Goal: Task Accomplishment & Management: Manage account settings

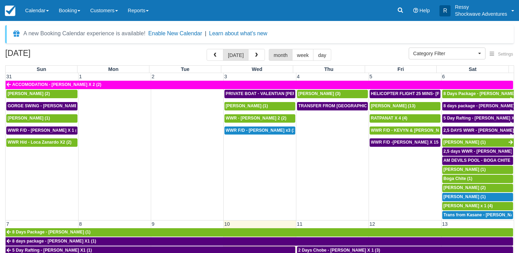
select select
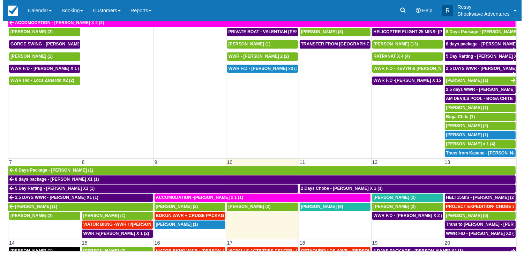
scroll to position [105, 0]
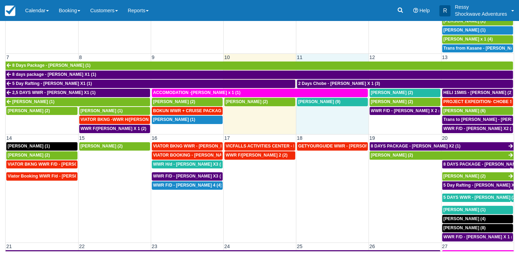
click at [323, 122] on td "Valentin Bouchet (9)" at bounding box center [332, 115] width 73 height 36
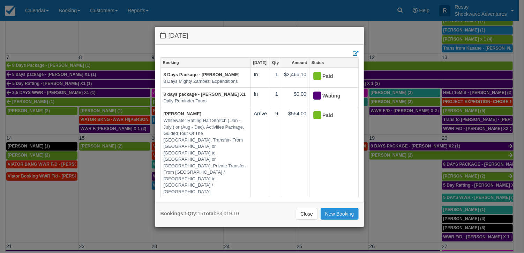
click at [345, 213] on link "New Booking" at bounding box center [340, 214] width 38 height 12
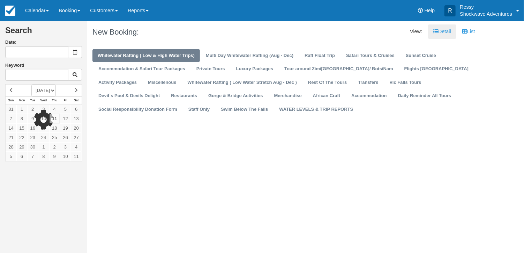
type input "09/11/25"
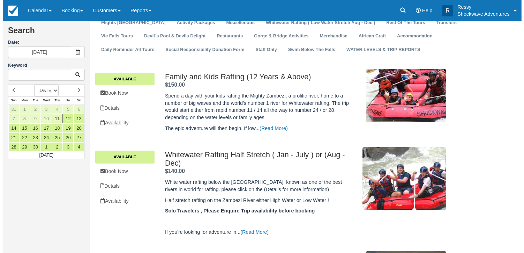
scroll to position [70, 0]
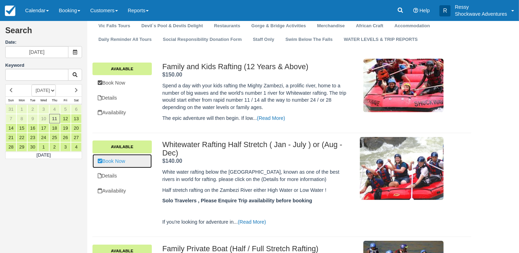
click at [126, 158] on link "Book Now" at bounding box center [121, 161] width 59 height 14
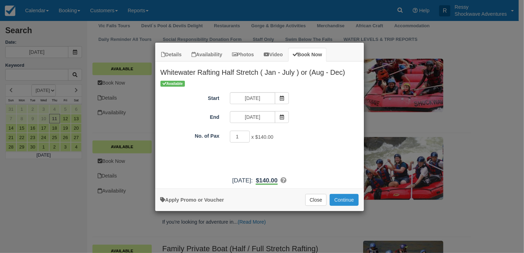
click at [346, 198] on button "Continue" at bounding box center [344, 200] width 29 height 12
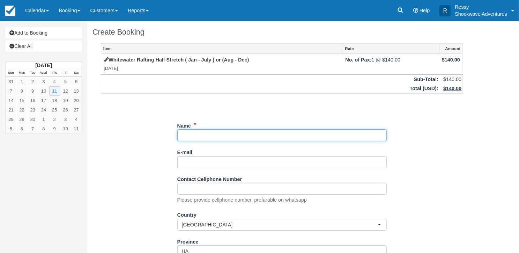
click at [193, 130] on input "Name" at bounding box center [281, 135] width 209 height 12
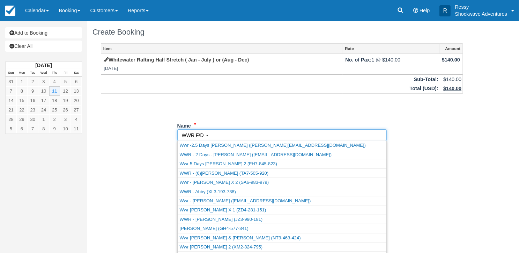
click at [219, 132] on input "Name" at bounding box center [281, 135] width 209 height 12
click at [215, 129] on input "Name" at bounding box center [281, 135] width 209 height 12
click at [214, 129] on input "Name" at bounding box center [281, 135] width 209 height 12
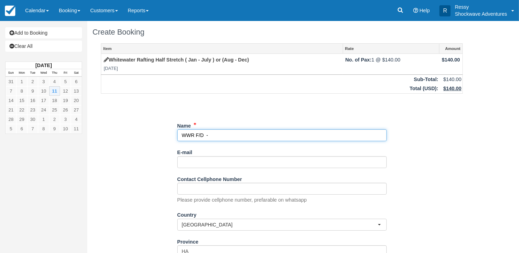
click at [217, 137] on input "Name" at bounding box center [281, 135] width 209 height 12
paste input "Seraffin Ellion"
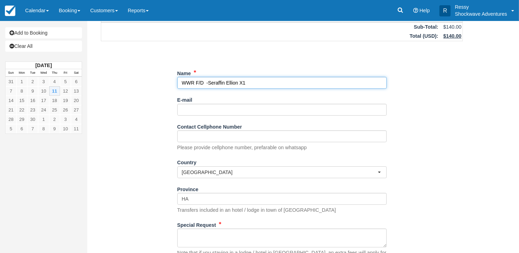
scroll to position [104, 0]
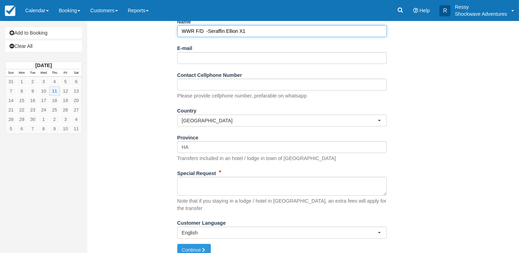
type input "WWR F/D -Seraffin Ellion X1"
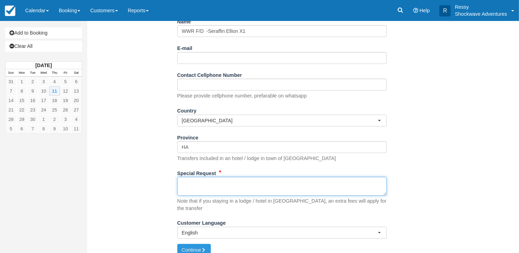
click at [223, 189] on textarea "Special Request" at bounding box center [281, 186] width 209 height 19
type textarea "357 Gibson Road Pick up 0800 hrs"
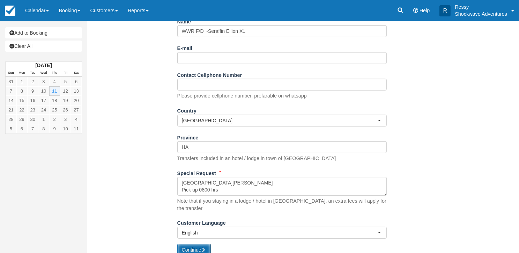
click at [194, 244] on button "Continue" at bounding box center [193, 250] width 33 height 12
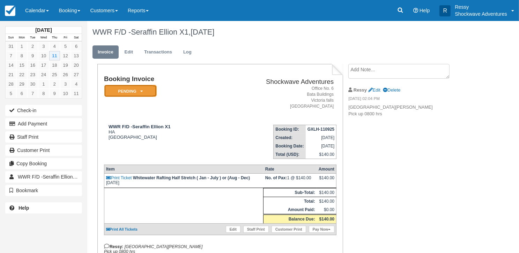
click at [146, 92] on em "Pending" at bounding box center [130, 91] width 52 height 12
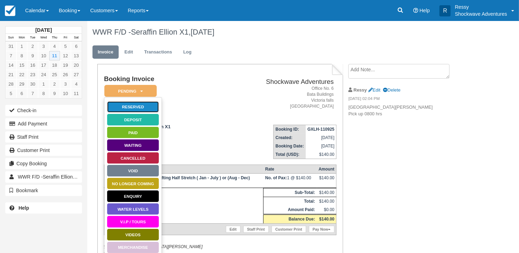
click at [149, 103] on link "Reserved" at bounding box center [133, 107] width 52 height 12
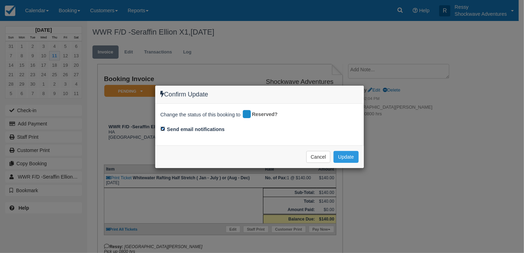
click at [162, 127] on input "Send email notifications" at bounding box center [163, 128] width 5 height 5
checkbox input "false"
click at [347, 155] on button "Update" at bounding box center [346, 157] width 25 height 12
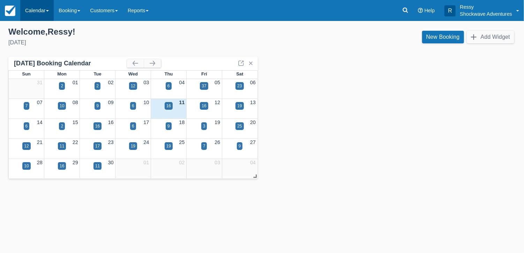
click at [44, 8] on link "Calendar" at bounding box center [36, 10] width 33 height 21
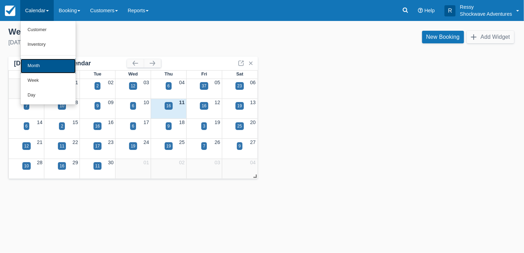
click at [30, 64] on link "Month" at bounding box center [48, 66] width 55 height 15
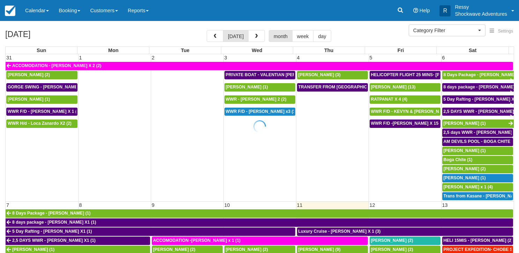
select select
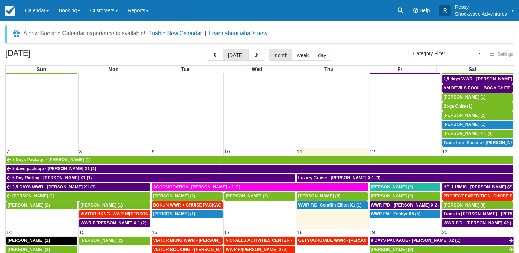
scroll to position [70, 0]
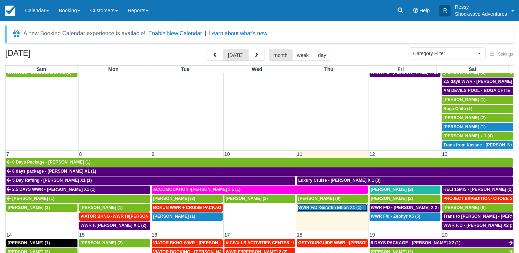
click at [327, 205] on span "WWR F/D -Seraffin Ellion X1 (1)" at bounding box center [329, 207] width 63 height 5
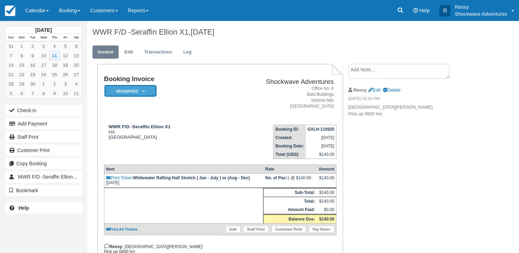
click at [140, 94] on em "Reserved" at bounding box center [130, 91] width 52 height 12
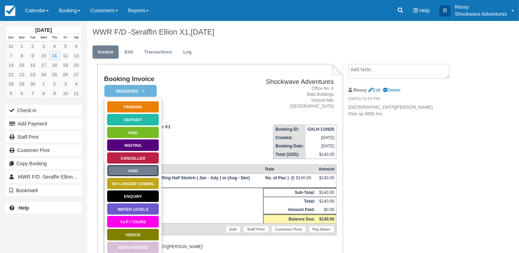
click at [124, 169] on link "Void" at bounding box center [133, 170] width 52 height 12
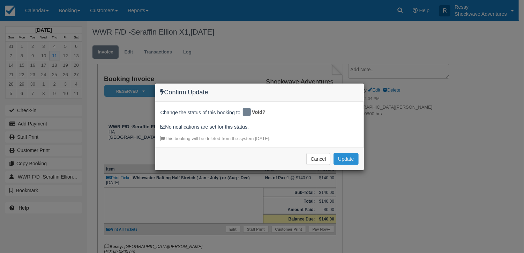
click at [349, 156] on button "Update" at bounding box center [346, 159] width 25 height 12
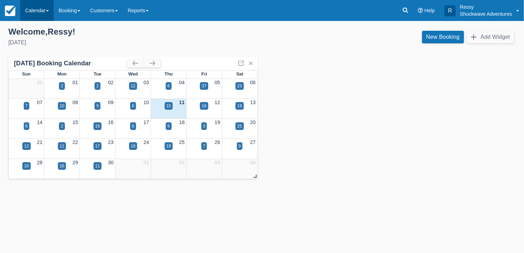
click at [35, 10] on link "Calendar" at bounding box center [36, 10] width 33 height 21
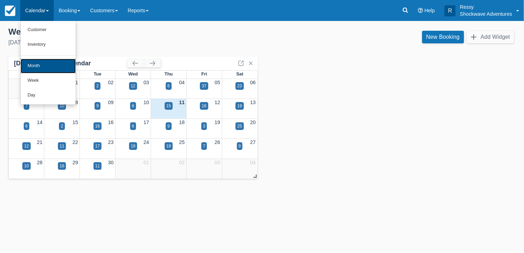
click at [40, 62] on link "Month" at bounding box center [48, 66] width 55 height 15
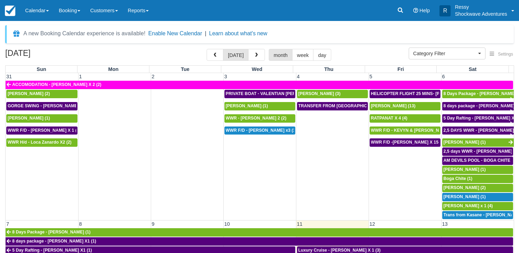
select select
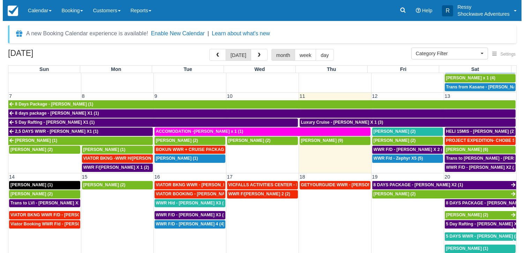
scroll to position [140, 0]
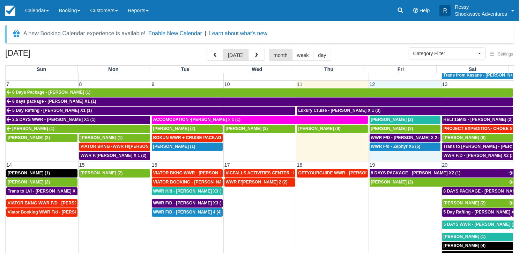
click at [394, 151] on td "WWR F/d - Zephyr X5 (5)" at bounding box center [404, 151] width 73 height 18
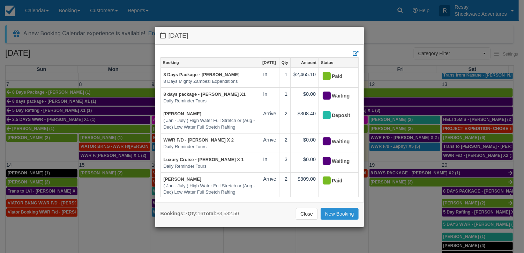
click at [336, 215] on link "New Booking" at bounding box center [340, 214] width 38 height 12
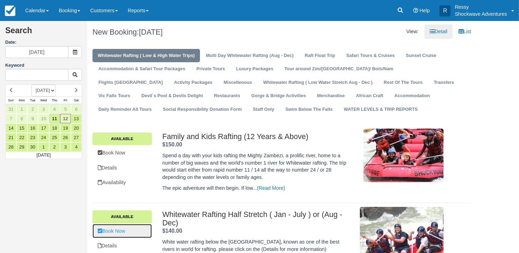
click at [132, 233] on link "Book Now" at bounding box center [121, 231] width 59 height 14
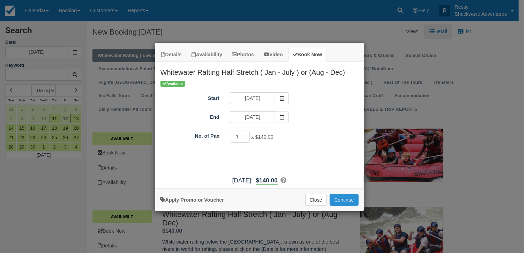
click at [338, 201] on button "Continue" at bounding box center [344, 200] width 29 height 12
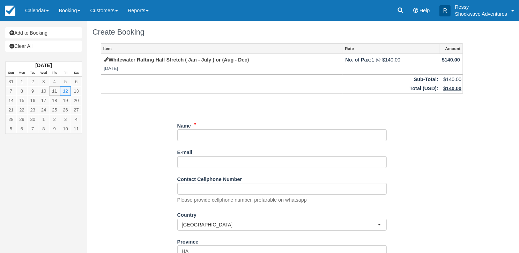
click at [252, 128] on div "Name" at bounding box center [281, 131] width 209 height 22
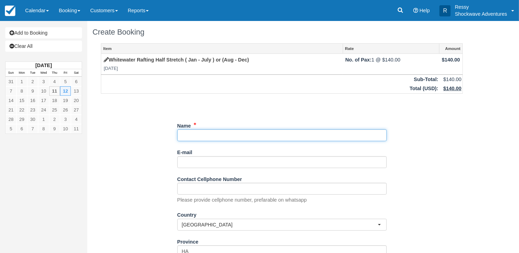
click at [253, 132] on input "Name" at bounding box center [281, 135] width 209 height 12
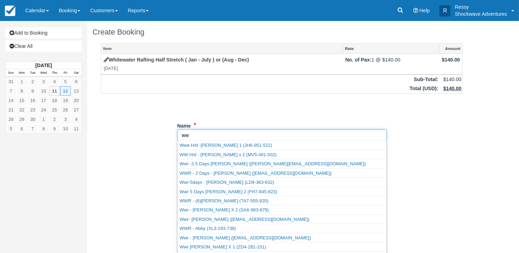
type input "w"
click at [219, 133] on input "Name" at bounding box center [281, 135] width 209 height 12
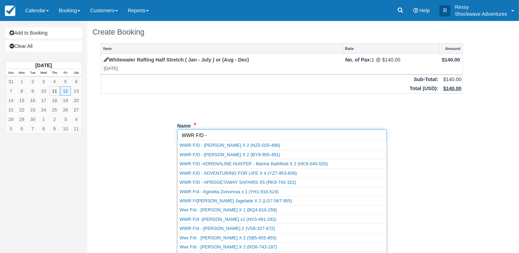
paste input "Seraffin Ellion"
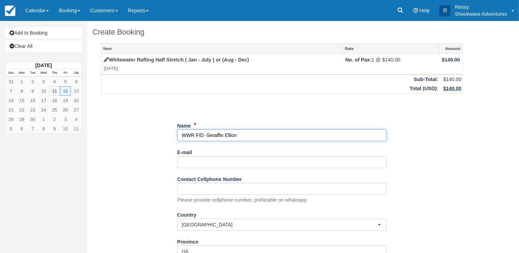
click at [250, 133] on input "Name" at bounding box center [281, 135] width 209 height 12
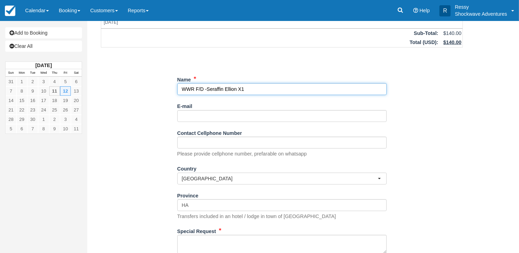
scroll to position [104, 0]
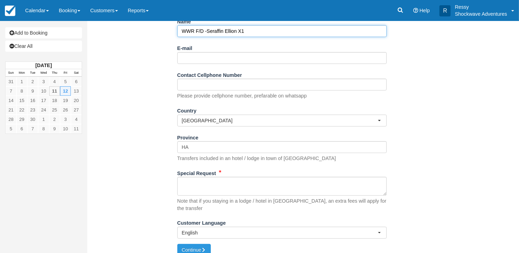
type input "WWR F/D -Seraffin Ellion X1"
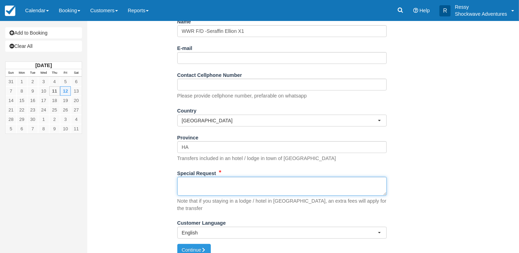
click at [251, 177] on textarea "Special Request" at bounding box center [281, 186] width 209 height 19
type textarea "357 [PERSON_NAME] ROAD PICK UP TIME 0800 HOURS"
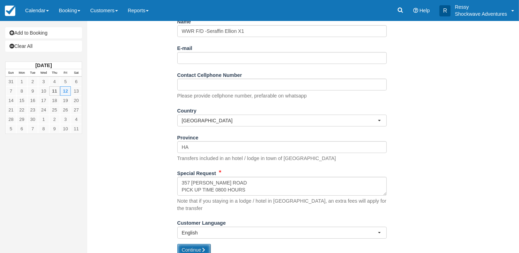
click at [192, 244] on button "Continue" at bounding box center [193, 250] width 33 height 12
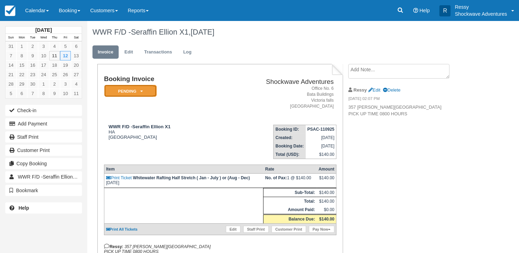
click at [150, 92] on em "Pending" at bounding box center [130, 91] width 52 height 12
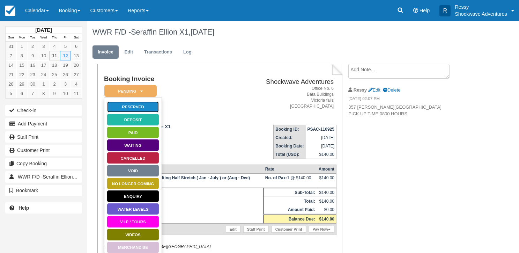
click at [142, 106] on link "Reserved" at bounding box center [133, 107] width 52 height 12
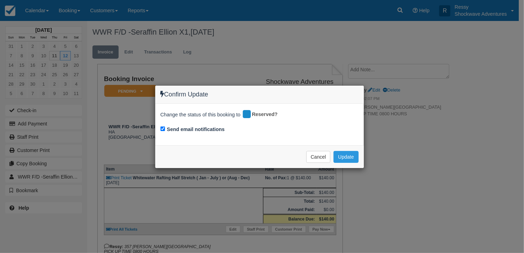
click at [161, 125] on div "Send email notifications" at bounding box center [260, 130] width 198 height 10
click at [162, 128] on input "Send email notifications" at bounding box center [163, 128] width 5 height 5
checkbox input "false"
click at [321, 152] on button "Cancel" at bounding box center [318, 157] width 24 height 12
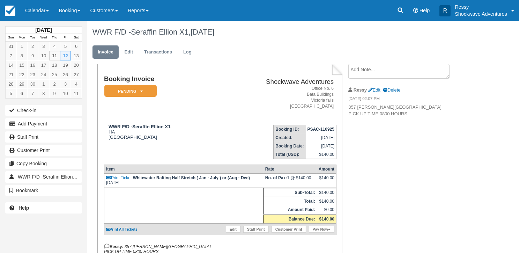
click at [373, 87] on div "Ressy Edit Delete" at bounding box center [407, 89] width 118 height 11
click at [368, 89] on icon at bounding box center [370, 90] width 5 height 5
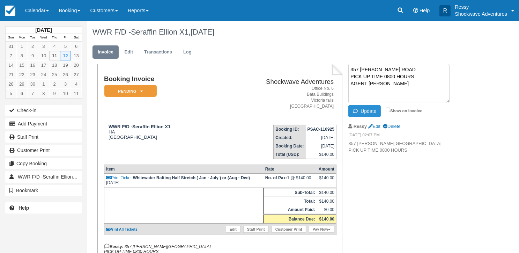
type textarea "357 GIBSON ROAD PICK UP TIME 0800 HOURS AGENT MAVIGO"
click at [356, 109] on icon "button" at bounding box center [357, 111] width 8 height 5
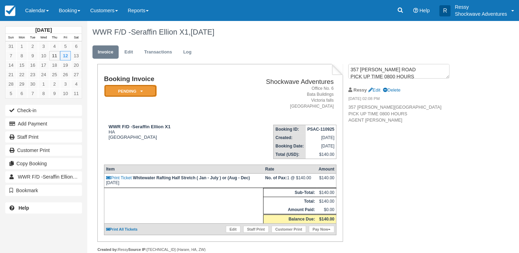
click at [143, 92] on em "Pending" at bounding box center [130, 91] width 52 height 12
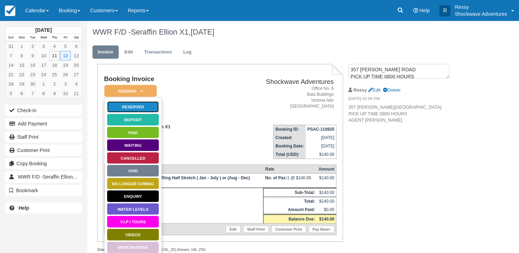
click at [143, 106] on link "Reserved" at bounding box center [133, 107] width 52 height 12
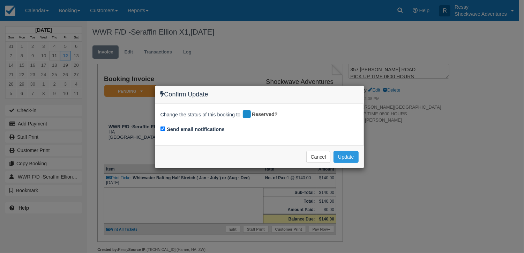
click at [167, 128] on label "Send email notifications" at bounding box center [196, 129] width 58 height 7
click at [165, 128] on input "Send email notifications" at bounding box center [163, 128] width 5 height 5
checkbox input "false"
click at [166, 128] on div "Send email notifications" at bounding box center [260, 130] width 198 height 10
click at [345, 159] on button "Update" at bounding box center [346, 157] width 25 height 12
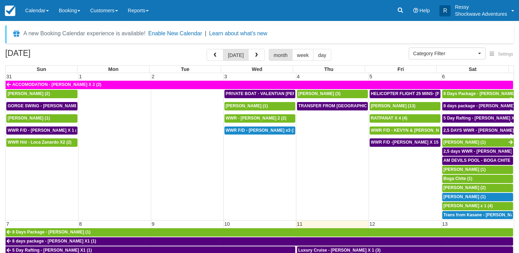
select select
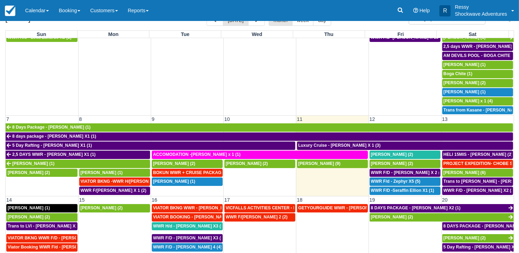
scroll to position [62, 0]
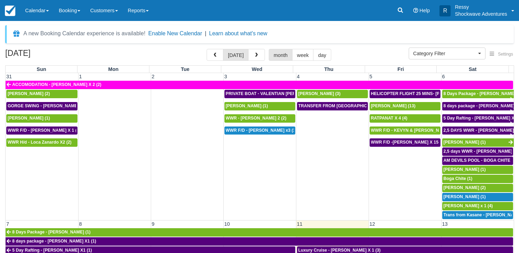
select select
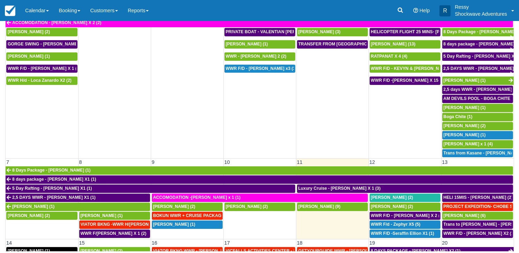
scroll to position [70, 0]
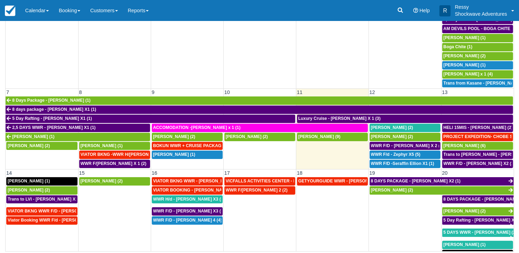
click at [185, 36] on td at bounding box center [187, 23] width 73 height 130
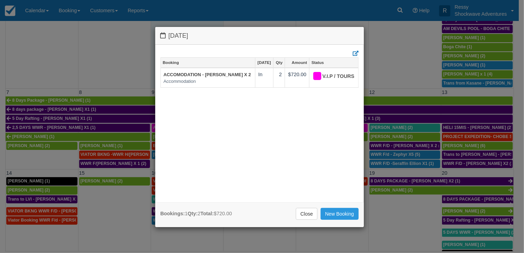
click at [85, 46] on div "[DATE] Booking [DATE] Qty Amount Status ACCOMODATION - [PERSON_NAME] De Michiel…" at bounding box center [262, 126] width 524 height 253
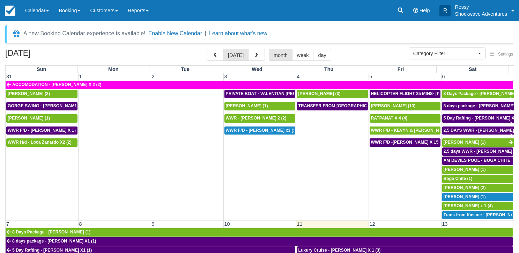
select select
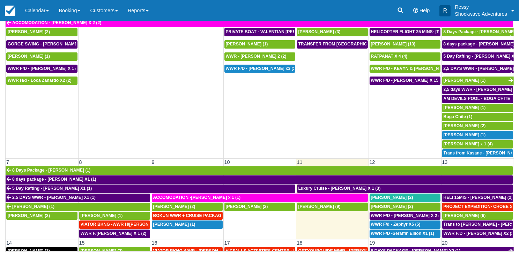
scroll to position [70, 0]
